Goal: Entertainment & Leisure: Consume media (video, audio)

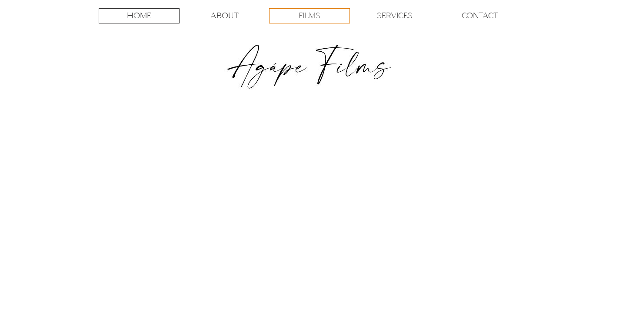
click at [303, 20] on p "FILMS" at bounding box center [309, 16] width 22 height 14
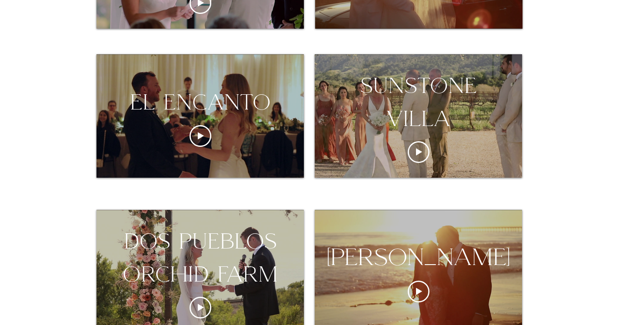
scroll to position [274, 0]
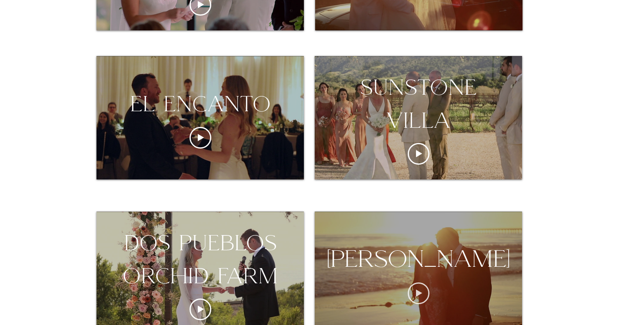
click at [420, 304] on icon "Play video" at bounding box center [419, 293] width 22 height 22
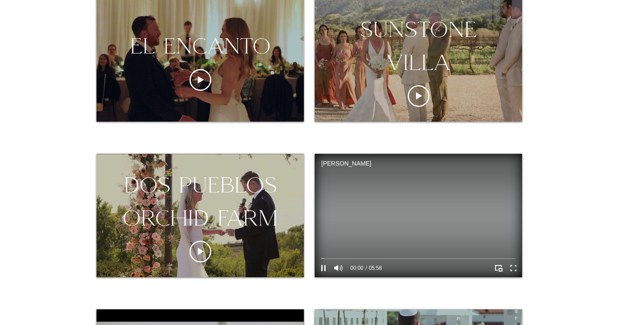
scroll to position [334, 0]
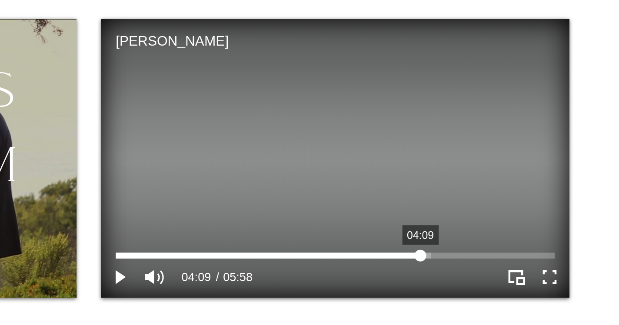
click at [456, 255] on div "ritz-carlton bacara Video Player" at bounding box center [418, 256] width 194 height 3
click at [462, 257] on div "ritz-carlton bacara Video Player" at bounding box center [418, 256] width 194 height 3
click at [469, 256] on div "ritz-carlton bacara Video Player" at bounding box center [418, 256] width 194 height 3
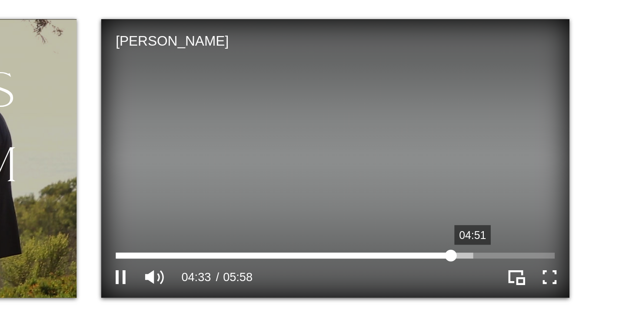
click at [479, 256] on div "ritz-carlton bacara Video Player" at bounding box center [418, 256] width 194 height 3
click at [488, 256] on div "ritz-carlton bacara Video Player" at bounding box center [418, 256] width 194 height 3
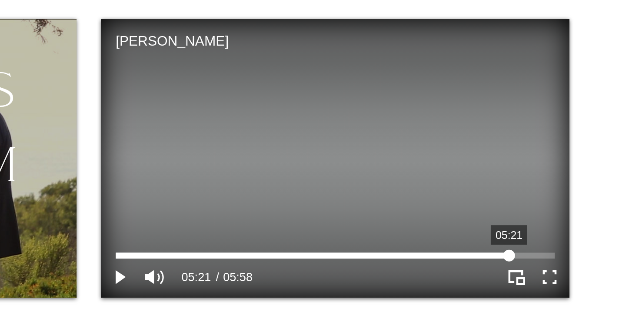
click at [495, 256] on div "ritz-carlton bacara Video Player" at bounding box center [418, 256] width 194 height 3
click at [503, 255] on div "ritz-carlton bacara Video Player" at bounding box center [418, 256] width 194 height 3
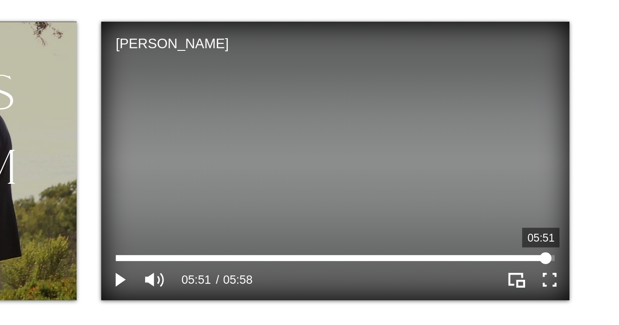
click at [511, 256] on div "ritz-carlton bacara Video Player" at bounding box center [418, 256] width 194 height 3
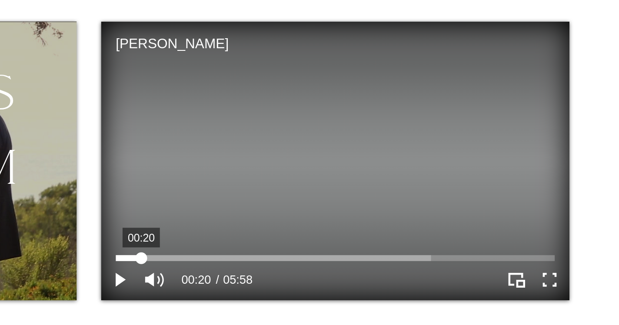
click at [332, 257] on div "ritz-carlton bacara Video Player" at bounding box center [418, 256] width 194 height 3
click at [340, 257] on div "ritz-carlton bacara Video Player" at bounding box center [418, 256] width 194 height 3
click at [345, 256] on div "ritz-carlton bacara Video Player" at bounding box center [418, 256] width 194 height 3
click at [353, 256] on div "ritz-carlton bacara Video Player" at bounding box center [418, 256] width 194 height 3
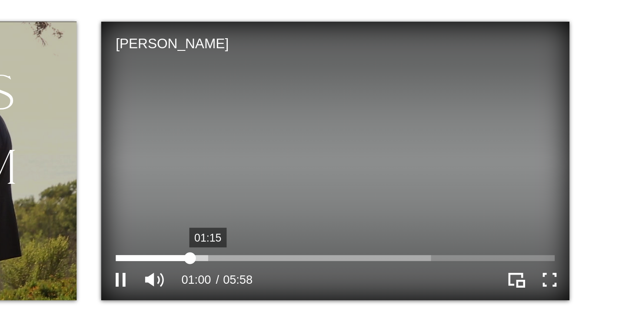
click at [361, 256] on div "ritz-carlton bacara Video Player" at bounding box center [418, 256] width 194 height 3
click at [369, 256] on div "ritz-carlton bacara Video Player" at bounding box center [418, 256] width 194 height 3
click at [377, 257] on div "ritz-carlton bacara Video Player" at bounding box center [418, 256] width 194 height 3
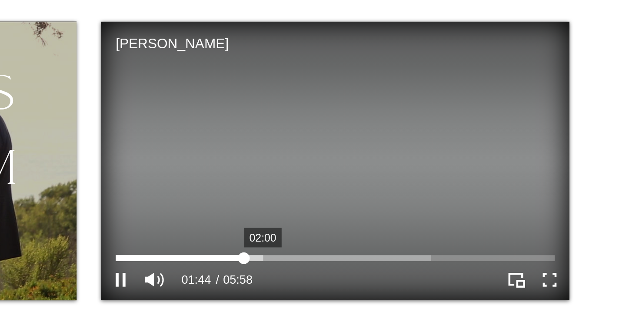
click at [389, 256] on div "ritz-carlton bacara Video Player" at bounding box center [418, 256] width 194 height 3
click at [385, 256] on div "ritz-carlton bacara Video Player" at bounding box center [418, 256] width 194 height 3
click at [381, 256] on div "ritz-carlton bacara Video Player" at bounding box center [418, 256] width 194 height 3
click at [377, 256] on div "ritz-carlton bacara Video Player" at bounding box center [418, 256] width 194 height 3
click at [381, 256] on div "ritz-carlton bacara Video Player" at bounding box center [418, 256] width 194 height 3
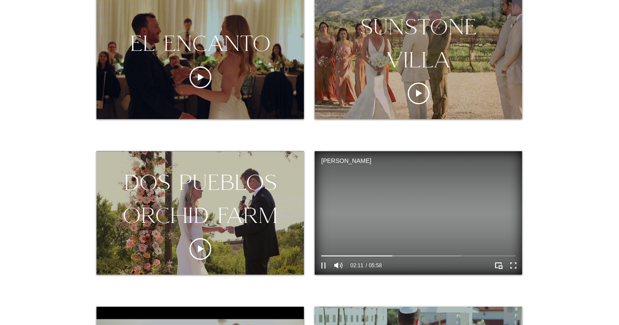
click at [325, 265] on icon "Pause" at bounding box center [323, 265] width 4 height 6
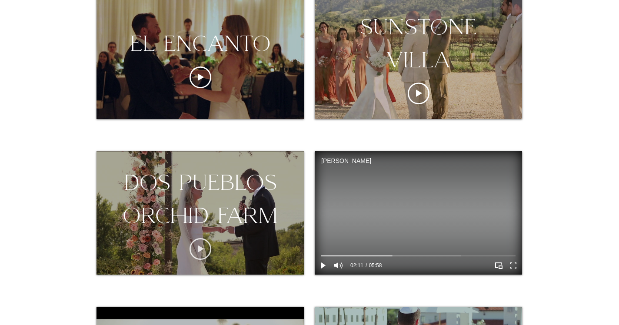
click at [203, 250] on icon "Play video" at bounding box center [200, 249] width 22 height 22
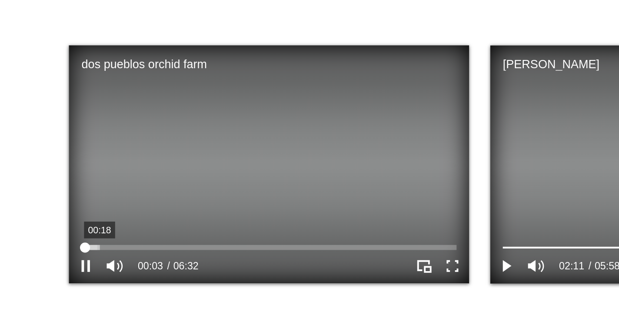
click at [111, 257] on div "dos pueblos orchid farm Video Player" at bounding box center [200, 256] width 194 height 3
click at [129, 256] on div "dos pueblos orchid farm Video Player" at bounding box center [200, 256] width 194 height 3
click at [155, 255] on div "dos pueblos orchid farm Video Player" at bounding box center [200, 256] width 194 height 3
